Goal: Transaction & Acquisition: Obtain resource

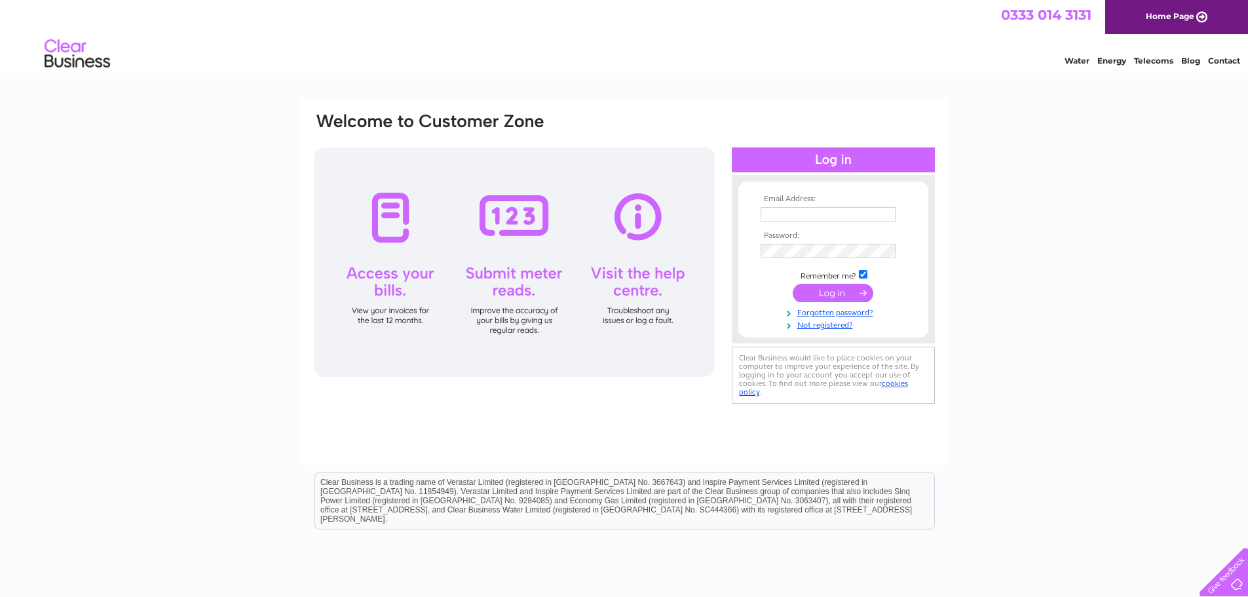
type input "jdpatel1@hotmail.co.uk"
click at [840, 289] on input "submit" at bounding box center [833, 293] width 81 height 18
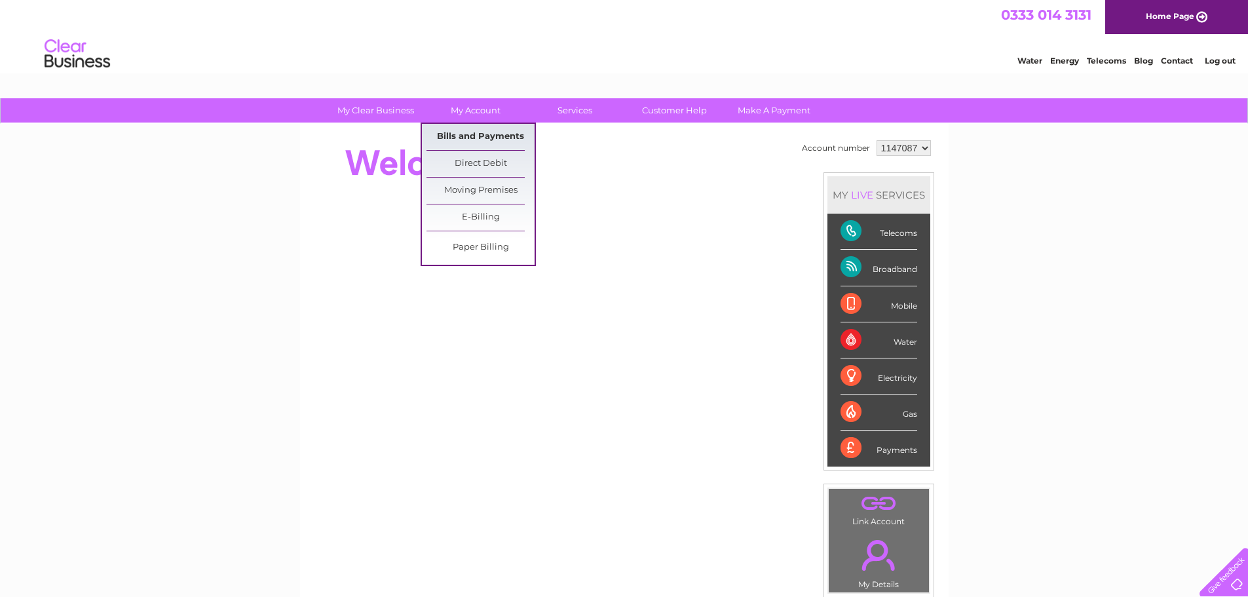
click at [481, 136] on link "Bills and Payments" at bounding box center [481, 137] width 108 height 26
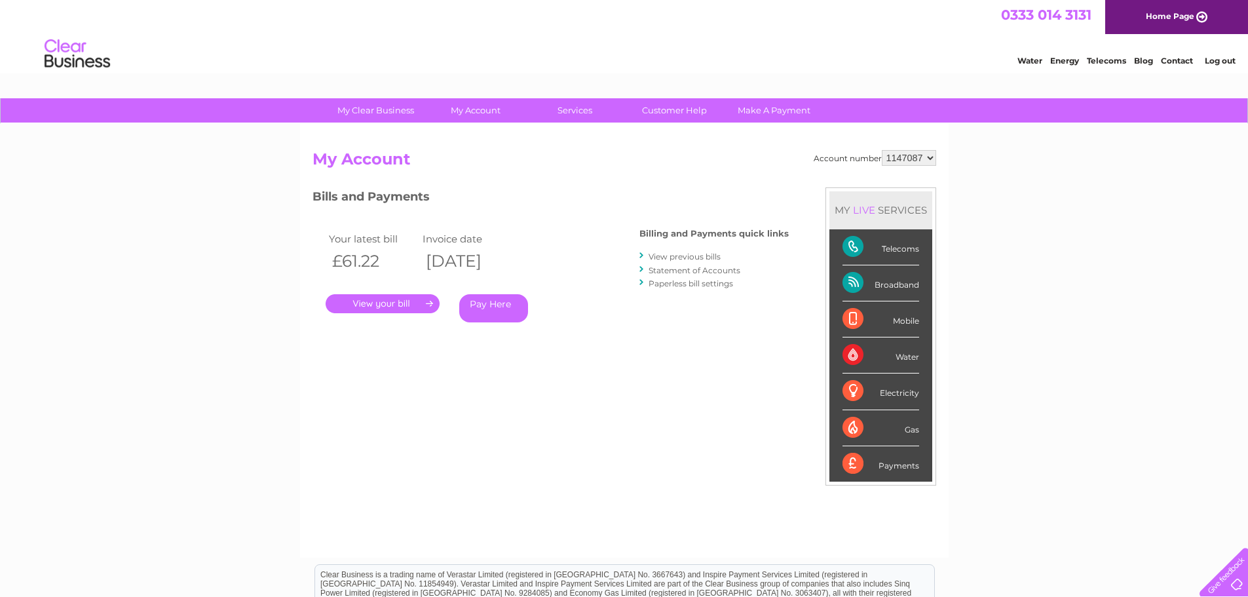
click at [396, 297] on link "." at bounding box center [383, 303] width 114 height 19
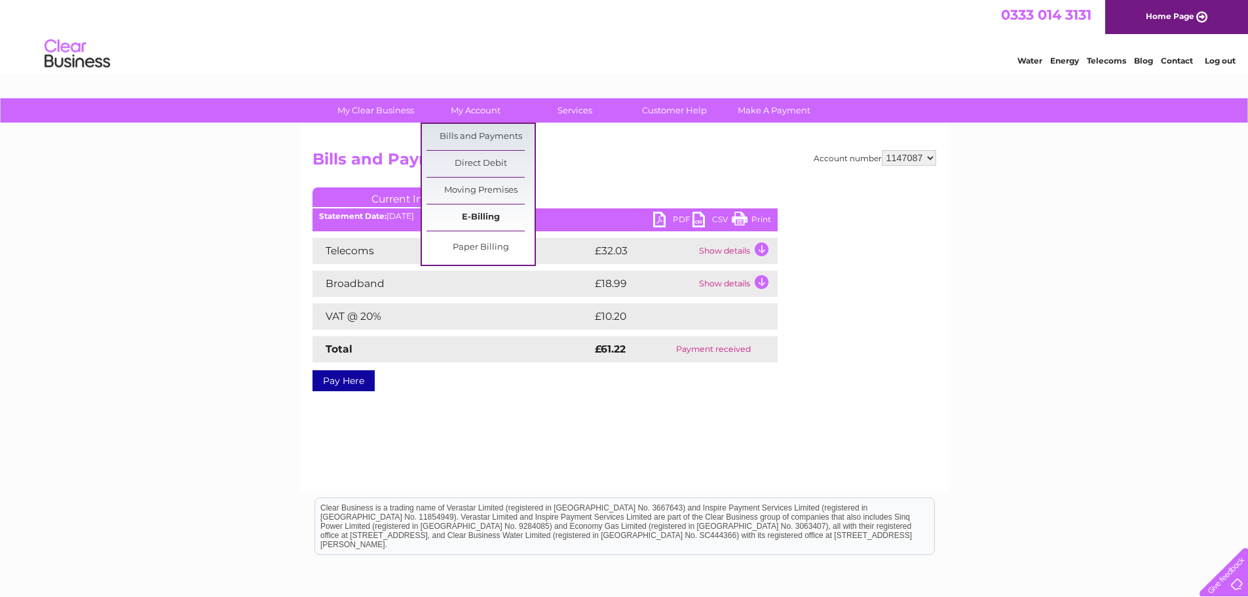
click at [465, 218] on link "E-Billing" at bounding box center [481, 217] width 108 height 26
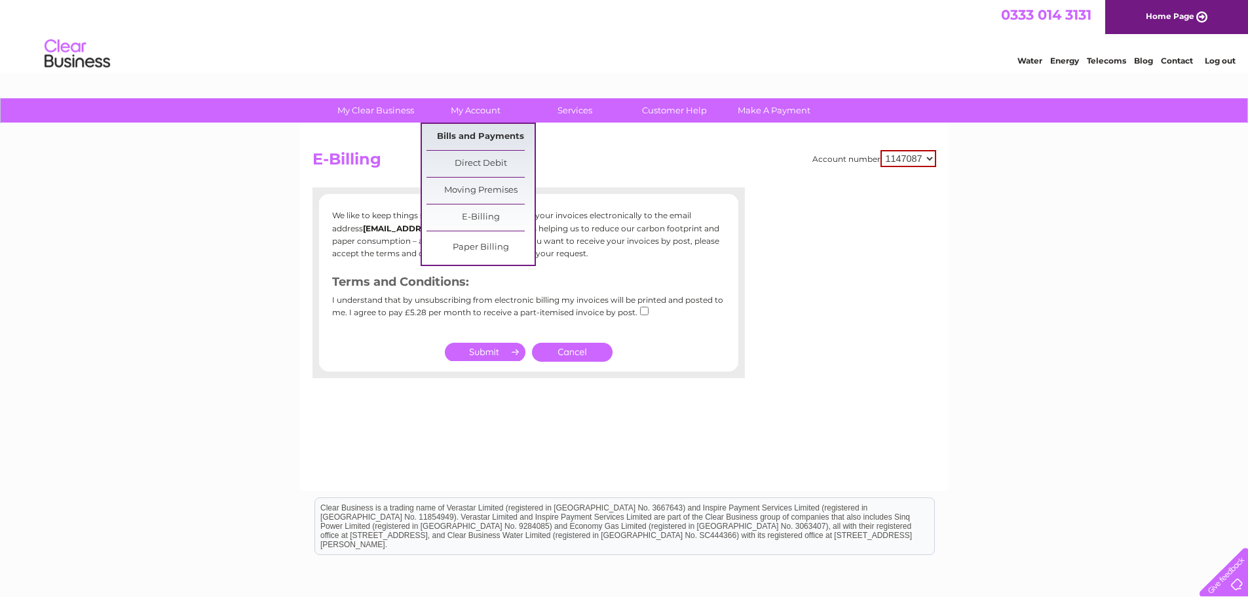
click at [473, 134] on link "Bills and Payments" at bounding box center [481, 137] width 108 height 26
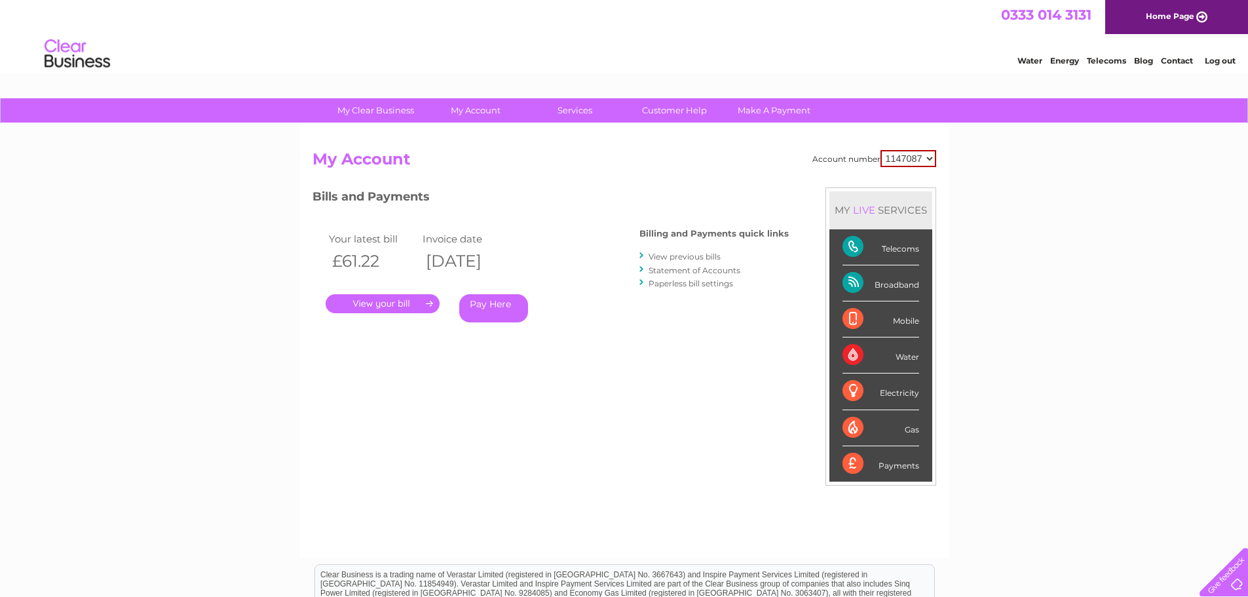
click at [674, 256] on link "View previous bills" at bounding box center [685, 257] width 72 height 10
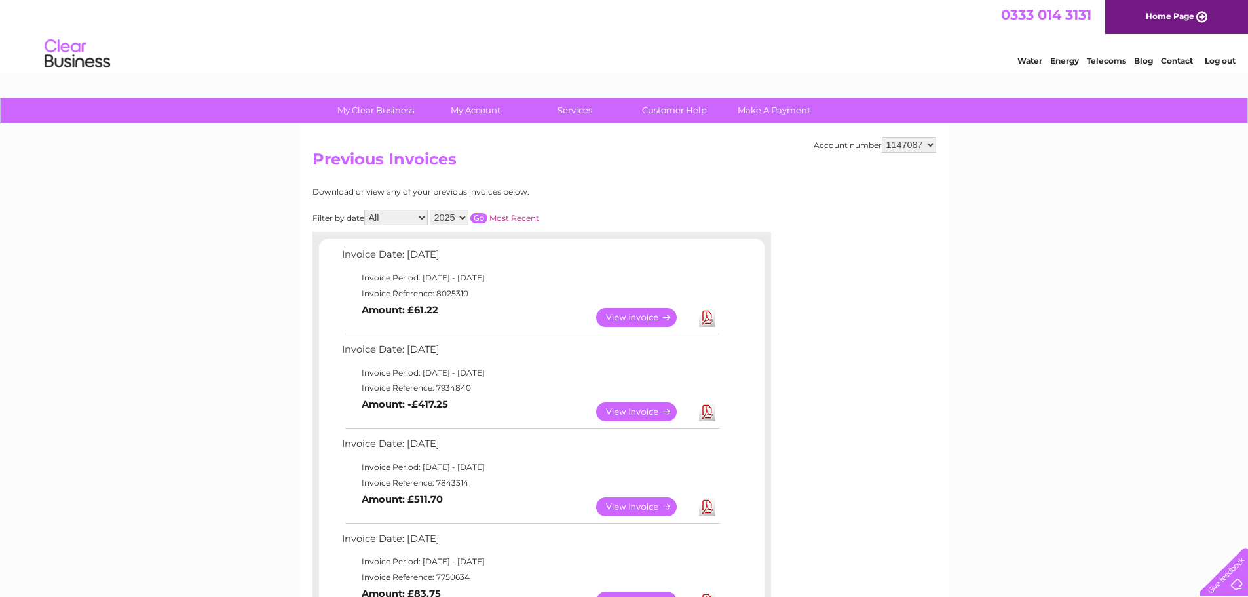
click at [625, 315] on link "View" at bounding box center [644, 317] width 96 height 19
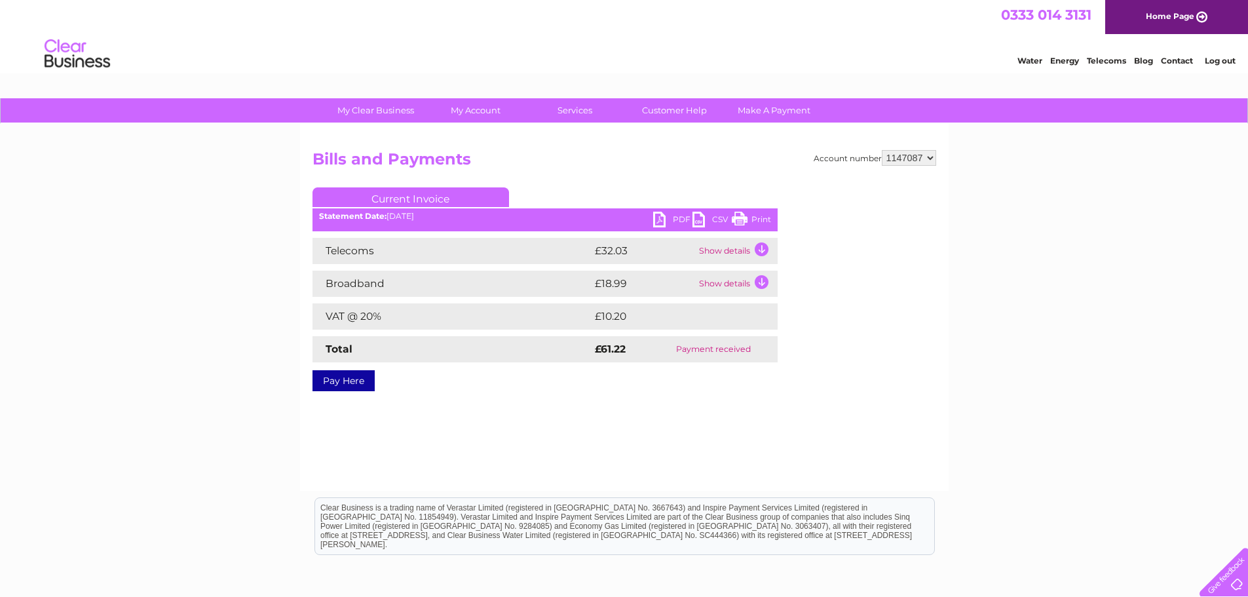
click at [660, 217] on link "PDF" at bounding box center [672, 221] width 39 height 19
